Goal: Communication & Community: Answer question/provide support

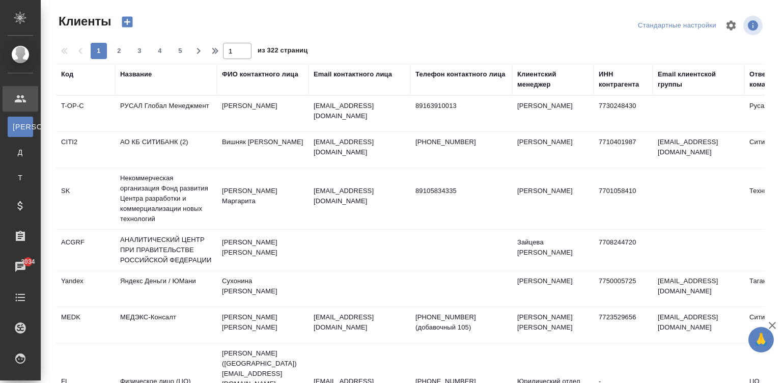
select select "RU"
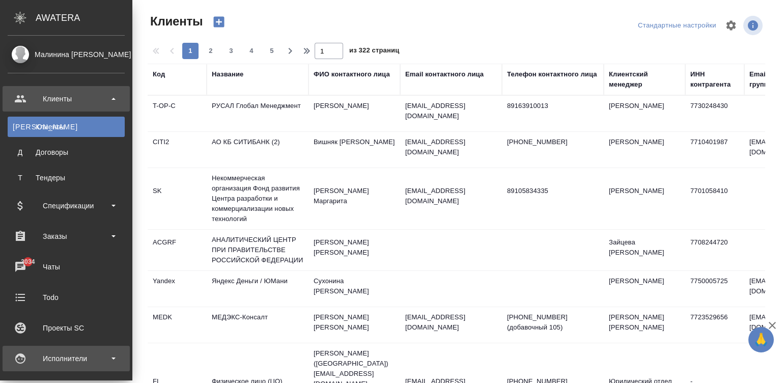
click at [26, 357] on div "Исполнители" at bounding box center [66, 358] width 117 height 15
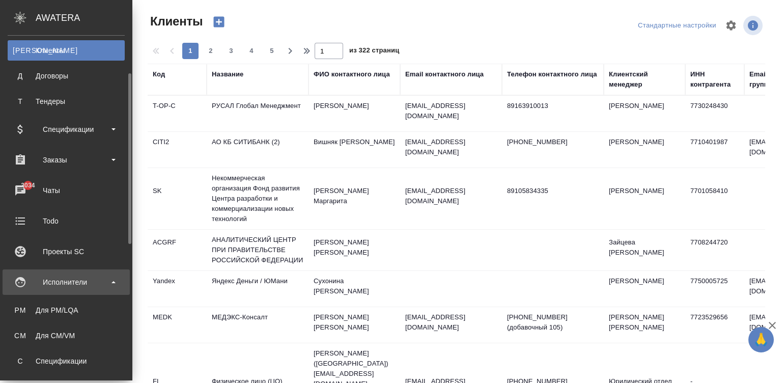
scroll to position [92, 0]
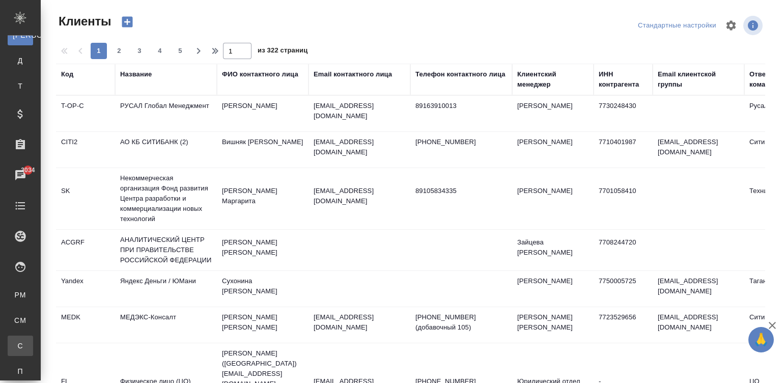
click at [33, 352] on link "С Спецификации" at bounding box center [20, 346] width 25 height 20
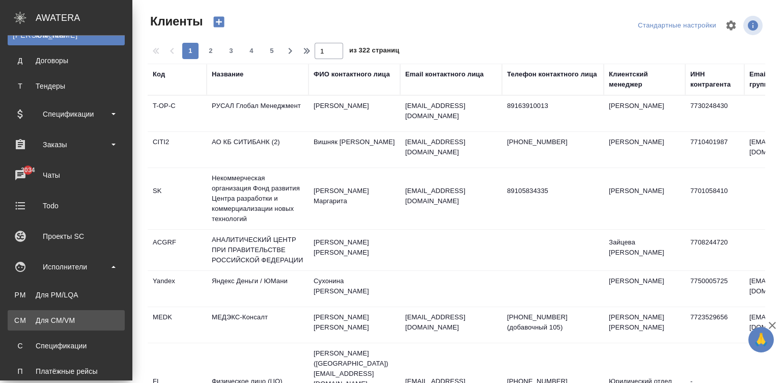
click at [14, 312] on link "CM Для CM/VM" at bounding box center [66, 320] width 117 height 20
click at [75, 323] on div "Для CM/VM" at bounding box center [66, 320] width 107 height 10
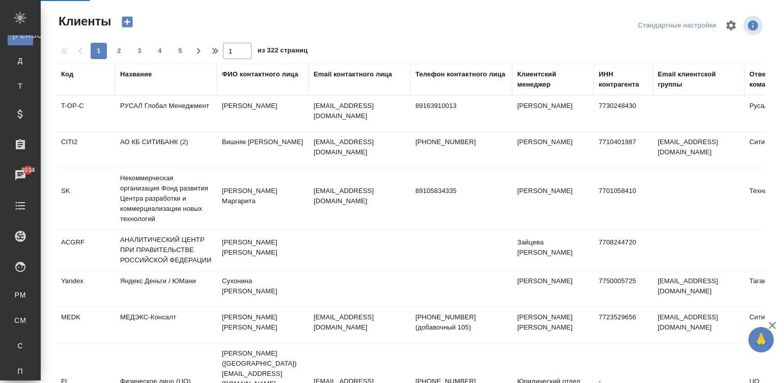
click at [380, 115] on td "[EMAIL_ADDRESS][DOMAIN_NAME]" at bounding box center [360, 114] width 102 height 36
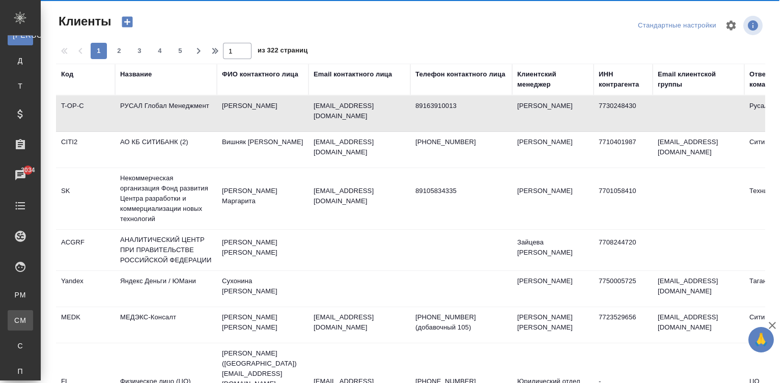
click at [15, 315] on div "Для CM/VM" at bounding box center [7, 320] width 15 height 10
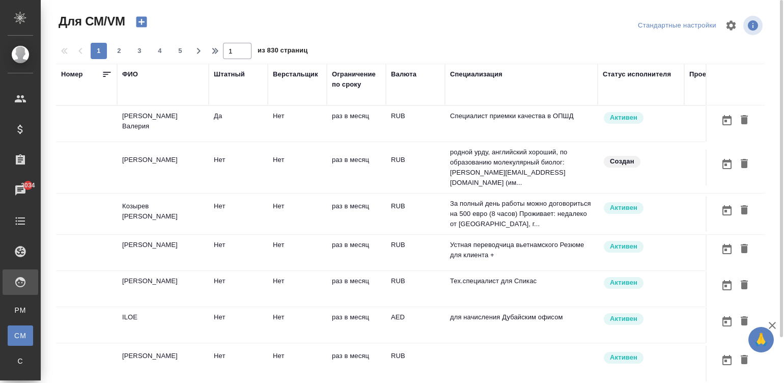
click at [130, 75] on div "ФИО" at bounding box center [130, 74] width 16 height 10
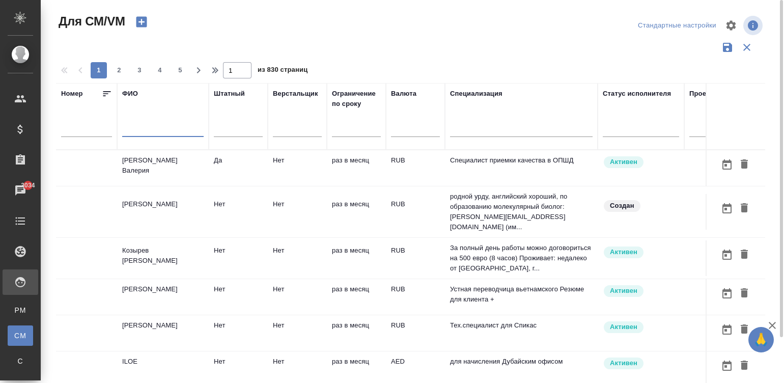
click at [172, 135] on input "text" at bounding box center [162, 130] width 81 height 13
click at [507, 167] on td "Специалист приемки качества в ОПШД" at bounding box center [521, 168] width 153 height 36
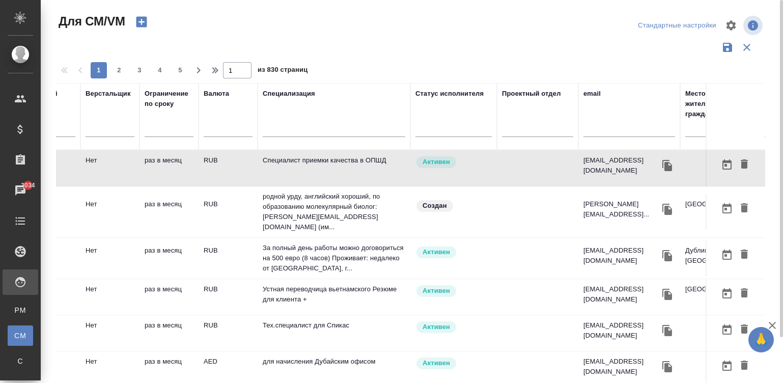
scroll to position [0, 331]
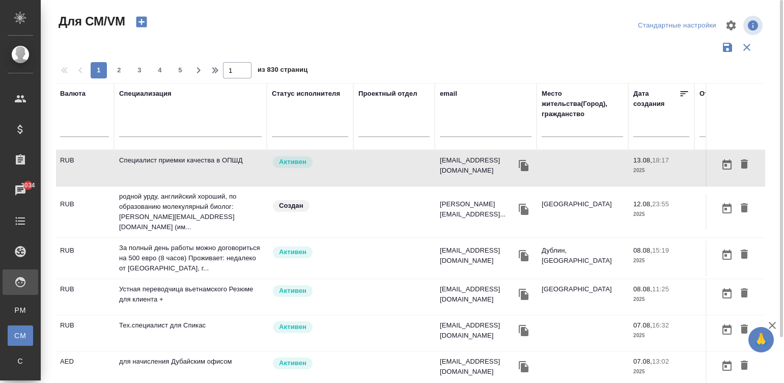
click at [468, 130] on input "text" at bounding box center [486, 130] width 92 height 13
paste input "[EMAIL_ADDRESS][DOMAIN_NAME]"
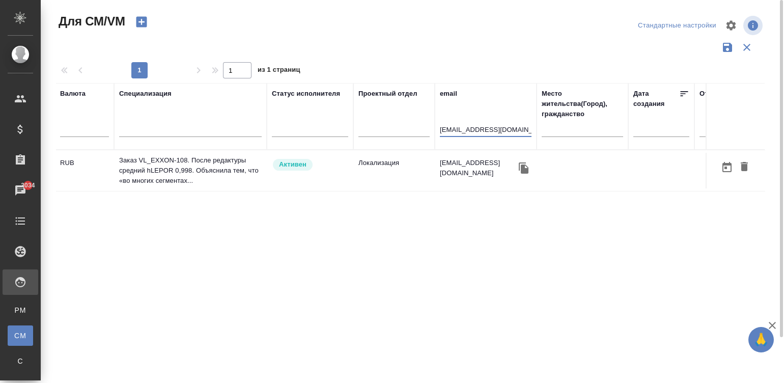
type input "[EMAIL_ADDRESS][DOMAIN_NAME]"
click at [389, 158] on td "Локализация" at bounding box center [393, 171] width 81 height 36
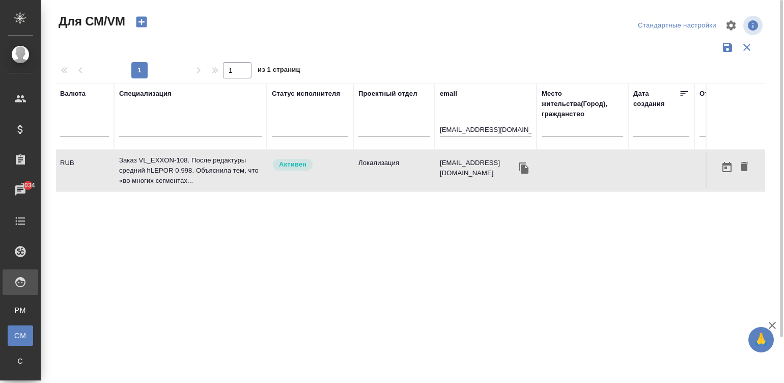
click at [389, 158] on td "Локализация" at bounding box center [393, 171] width 81 height 36
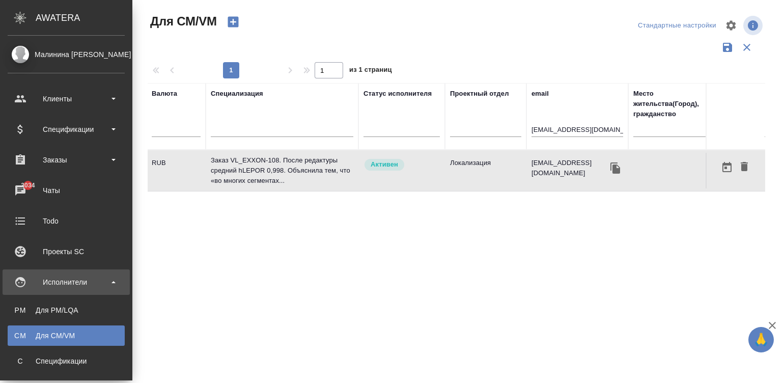
click at [25, 371] on ul "PM Для PM/LQA CM Для CM/VM С Спецификации П Платёжные рейсы" at bounding box center [66, 346] width 132 height 102
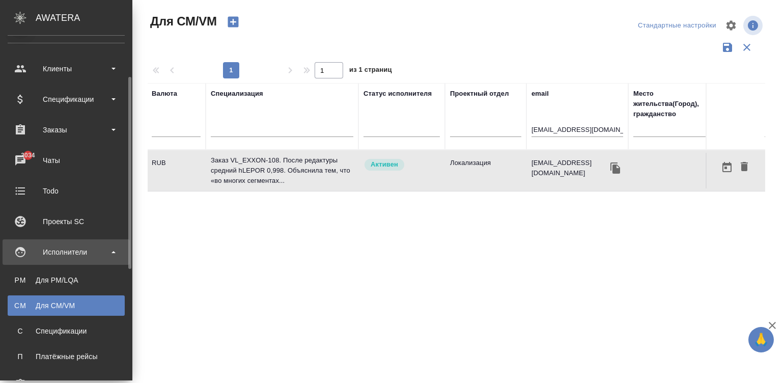
scroll to position [46, 0]
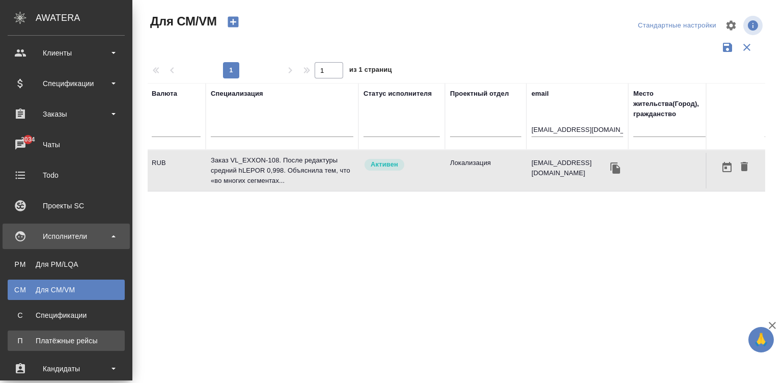
click at [32, 344] on div "Платёжные рейсы" at bounding box center [66, 341] width 107 height 10
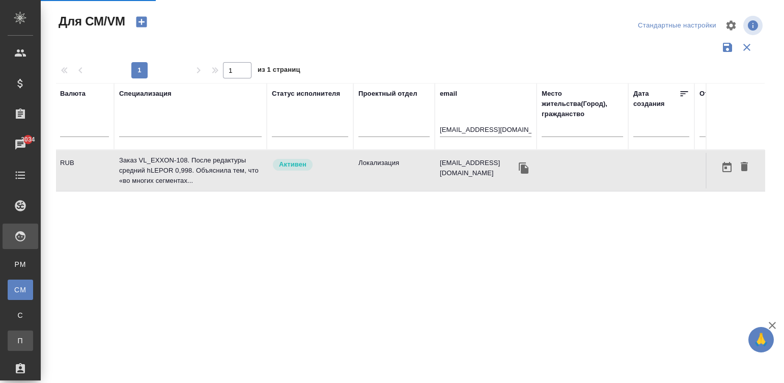
click at [13, 343] on div "Платёжные рейсы" at bounding box center [7, 341] width 15 height 10
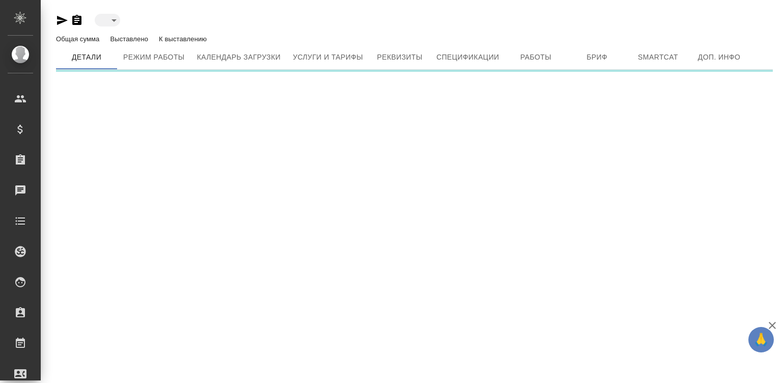
type input "active"
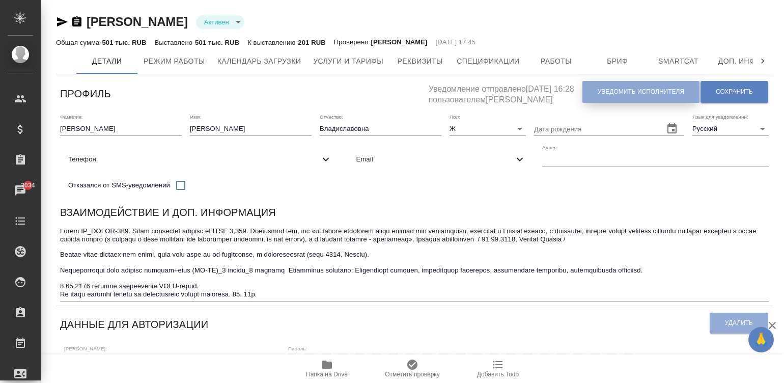
click at [631, 91] on span "Уведомить исполнителя" at bounding box center [641, 92] width 87 height 9
type textarea "Добрый день, Татьяна! Ознакомиться с подробной информацией по выполненным работ…"
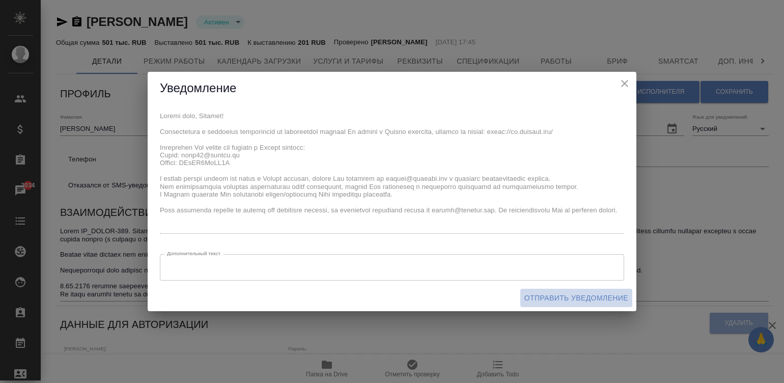
click at [553, 299] on span "Отправить уведомление" at bounding box center [576, 298] width 104 height 13
